Goal: Task Accomplishment & Management: Manage account settings

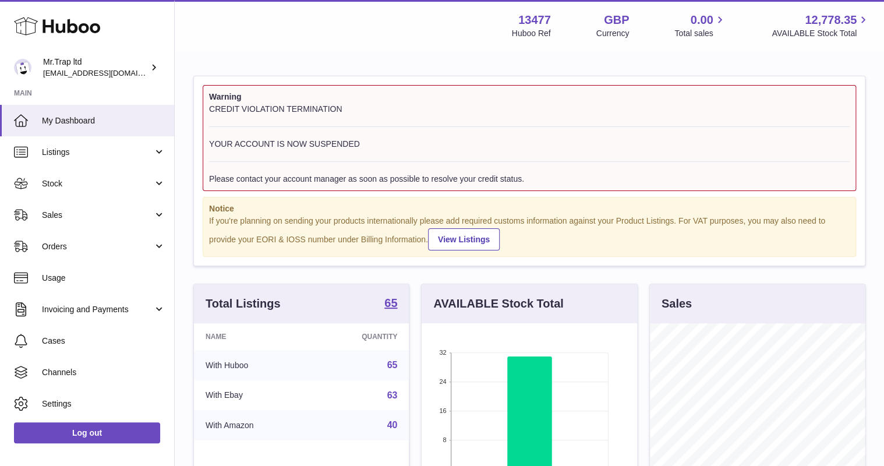
click at [800, 31] on span "AVAILABLE Stock Total" at bounding box center [820, 33] width 98 height 11
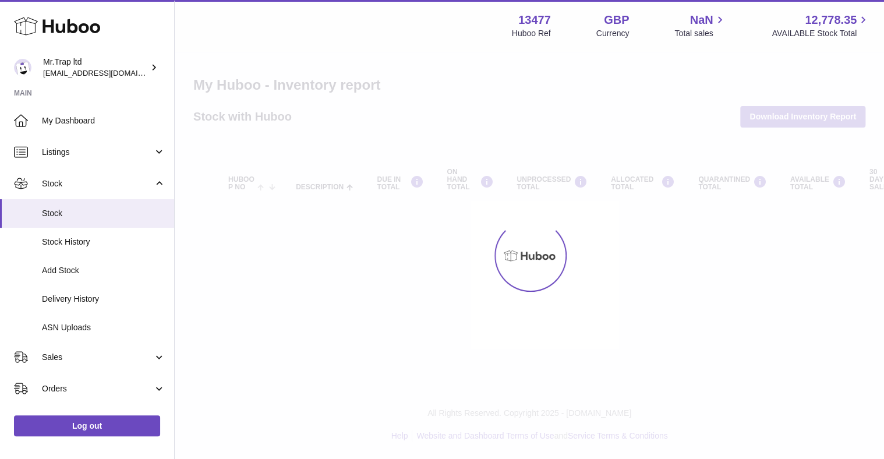
click at [847, 17] on span "12,778.35" at bounding box center [830, 20] width 52 height 16
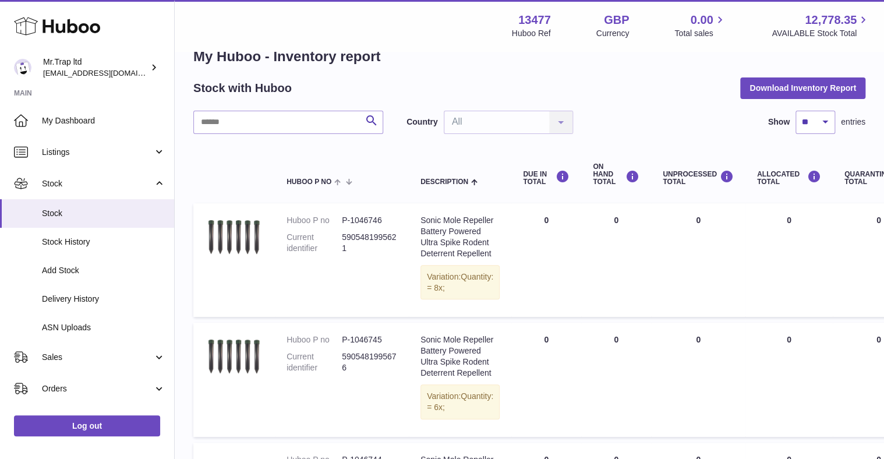
scroll to position [186, 0]
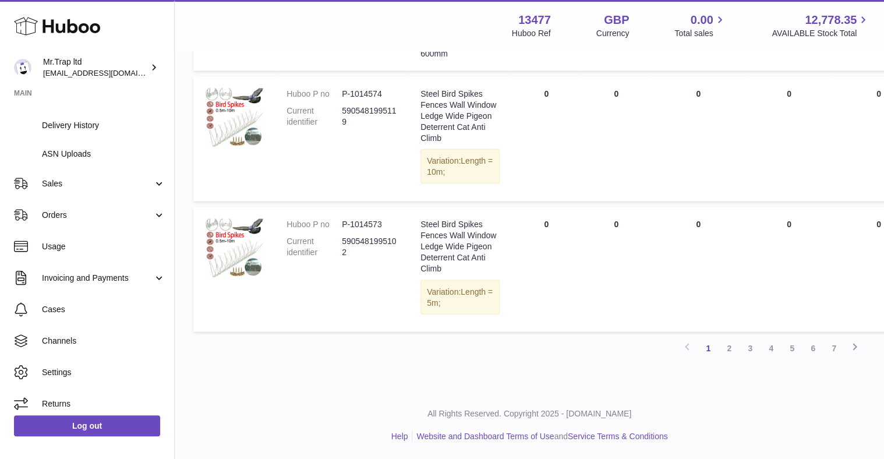
scroll to position [1457, 0]
click at [856, 15] on icon at bounding box center [862, 19] width 13 height 13
click at [829, 33] on span "AVAILABLE Stock Total" at bounding box center [820, 33] width 98 height 11
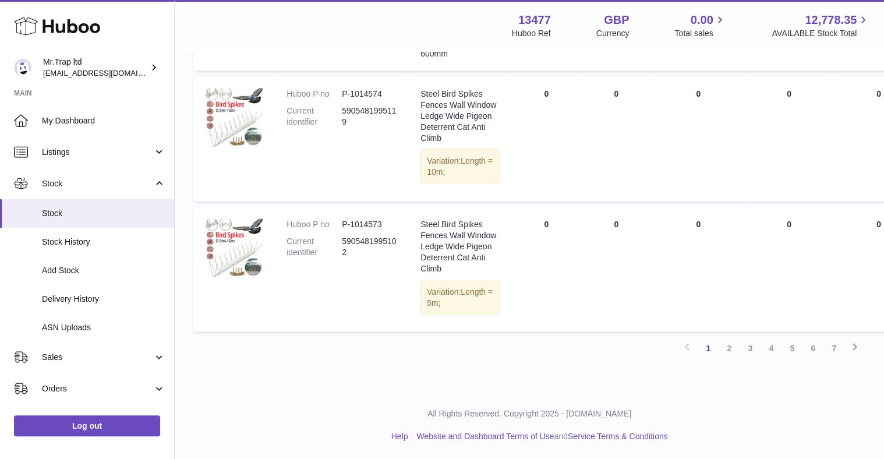
scroll to position [173, 0]
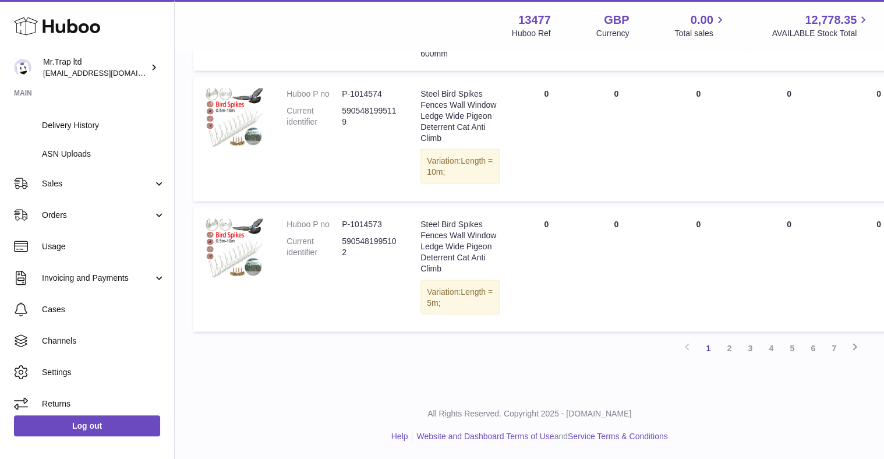
click at [105, 273] on span "Invoicing and Payments" at bounding box center [97, 277] width 111 height 11
click at [97, 298] on link "Billing History" at bounding box center [87, 307] width 174 height 29
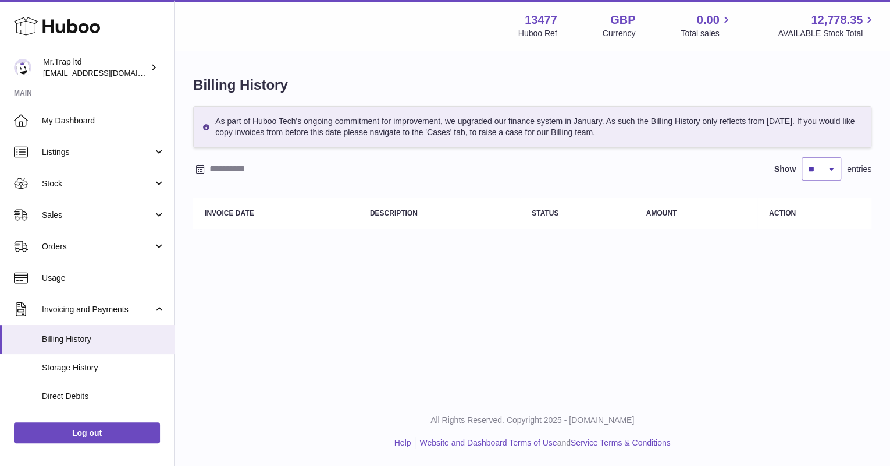
click at [64, 368] on span "Storage History" at bounding box center [103, 367] width 123 height 11
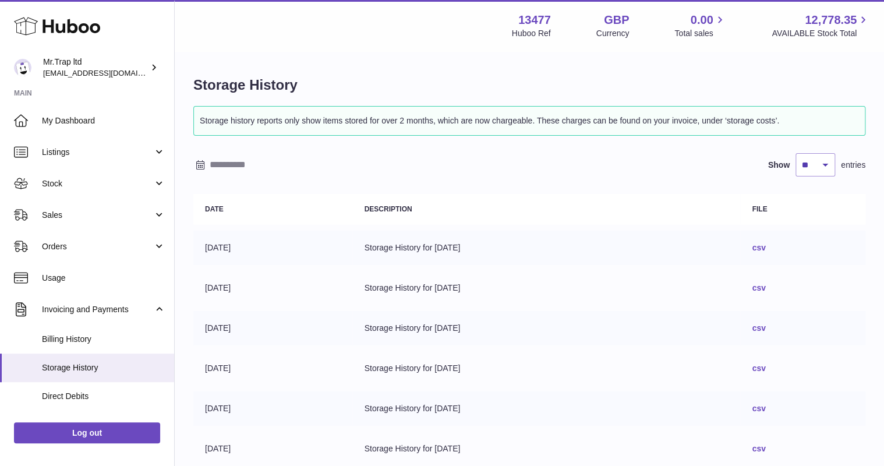
click at [765, 247] on link "csv" at bounding box center [757, 247] width 13 height 9
